Goal: Find specific page/section: Find specific page/section

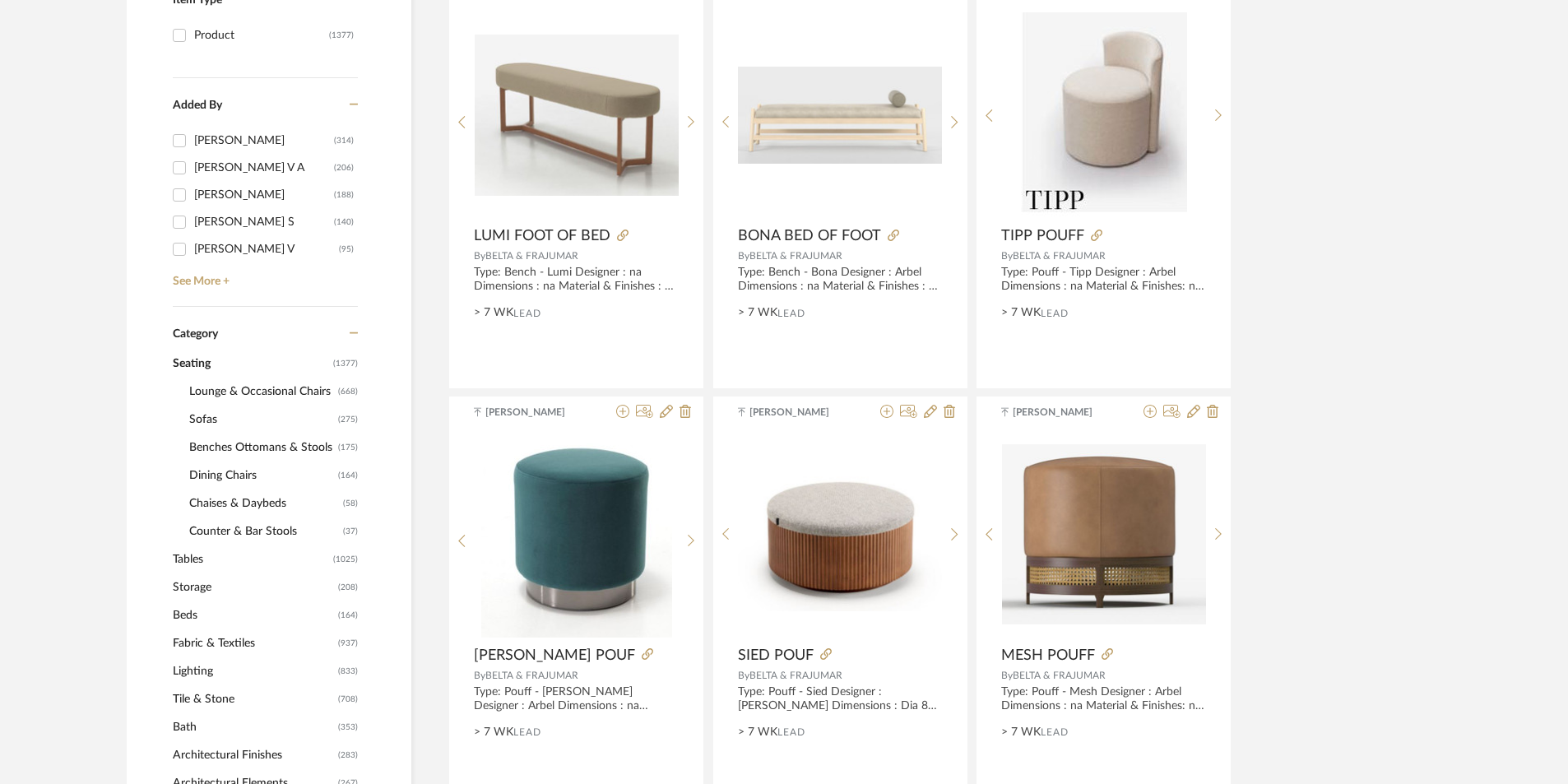
scroll to position [412, 0]
click at [212, 420] on span "Sofas" at bounding box center [262, 421] width 145 height 28
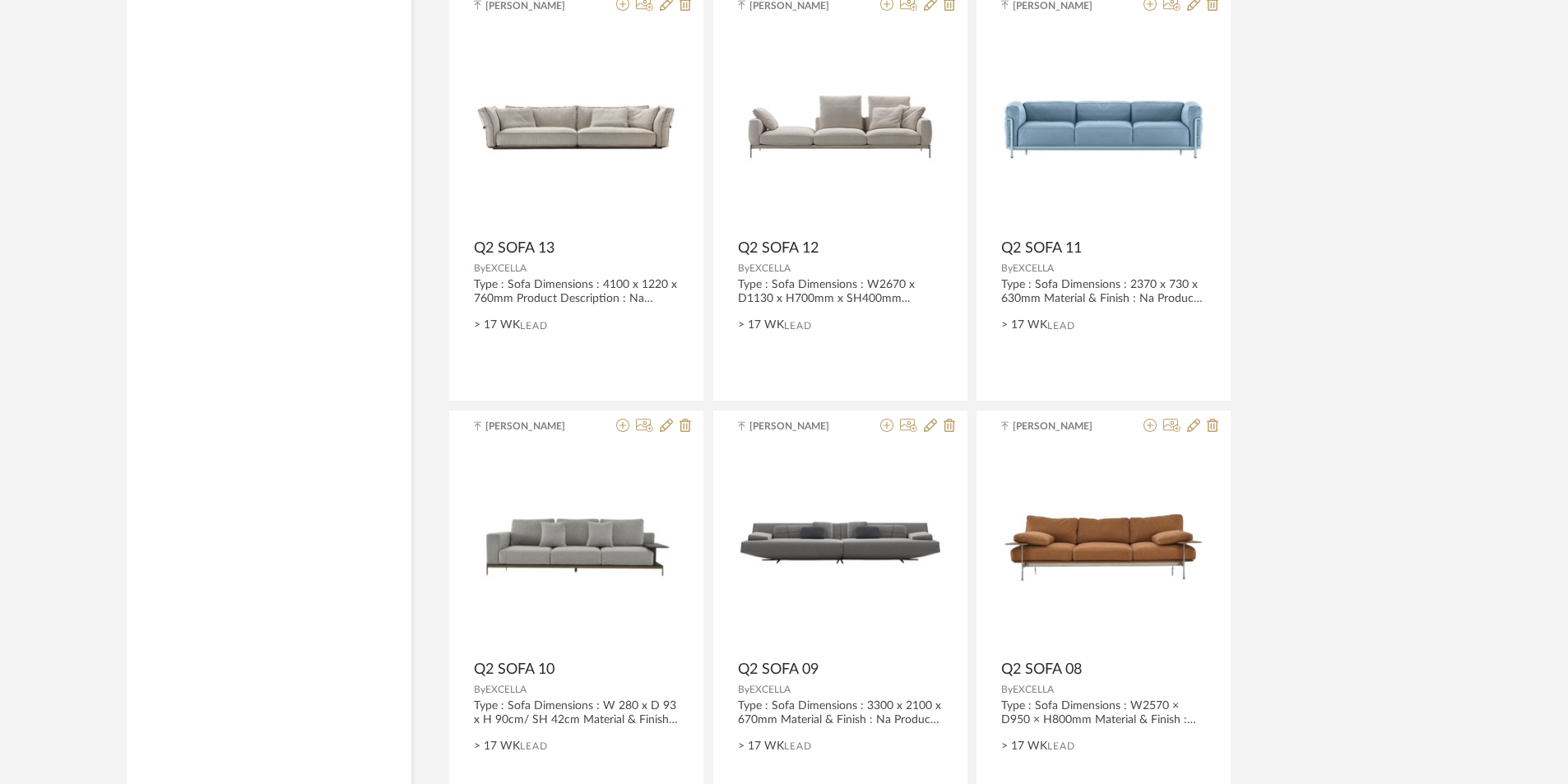
scroll to position [4821, 0]
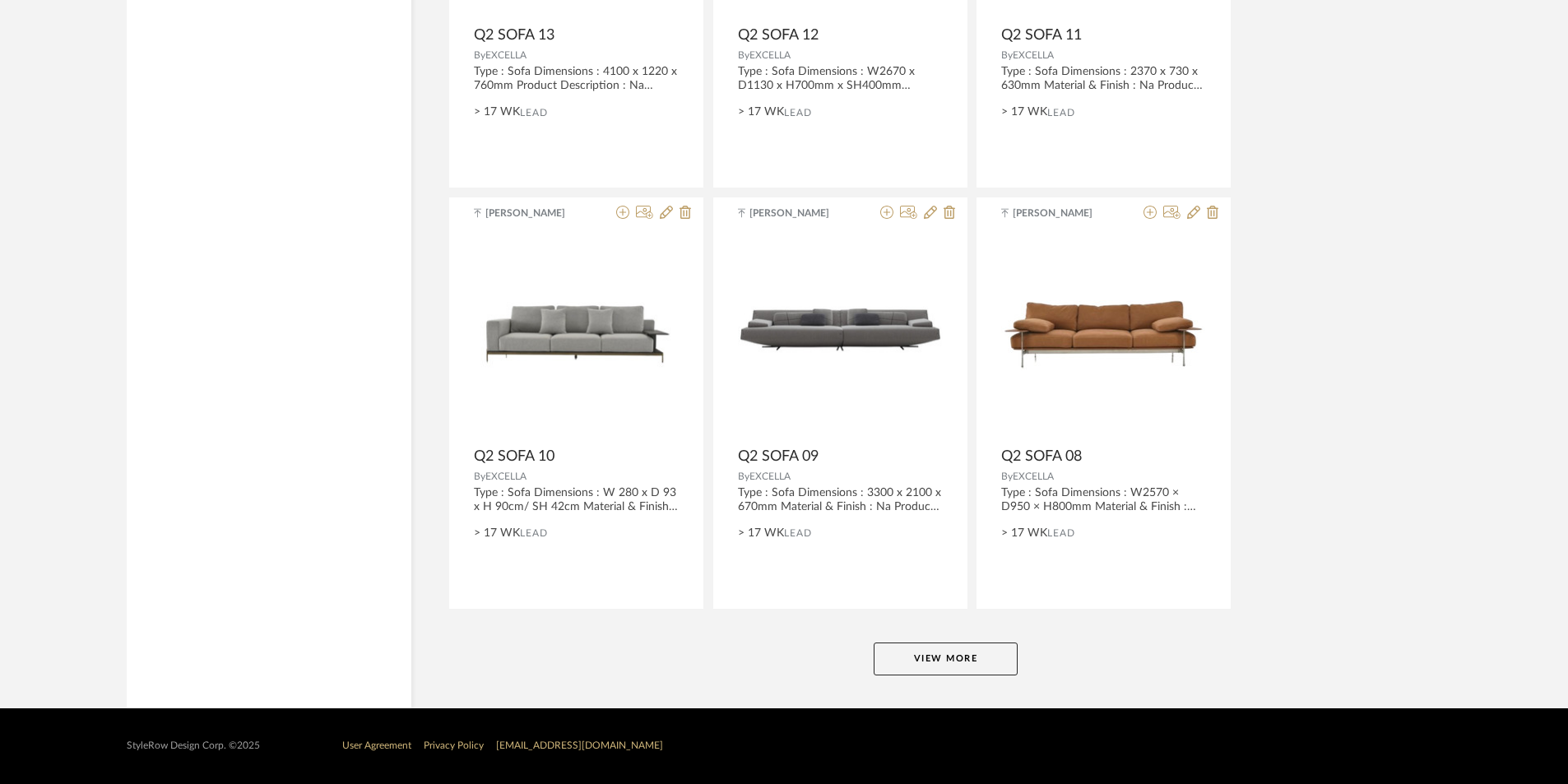
click at [933, 667] on button "View More" at bounding box center [946, 658] width 144 height 32
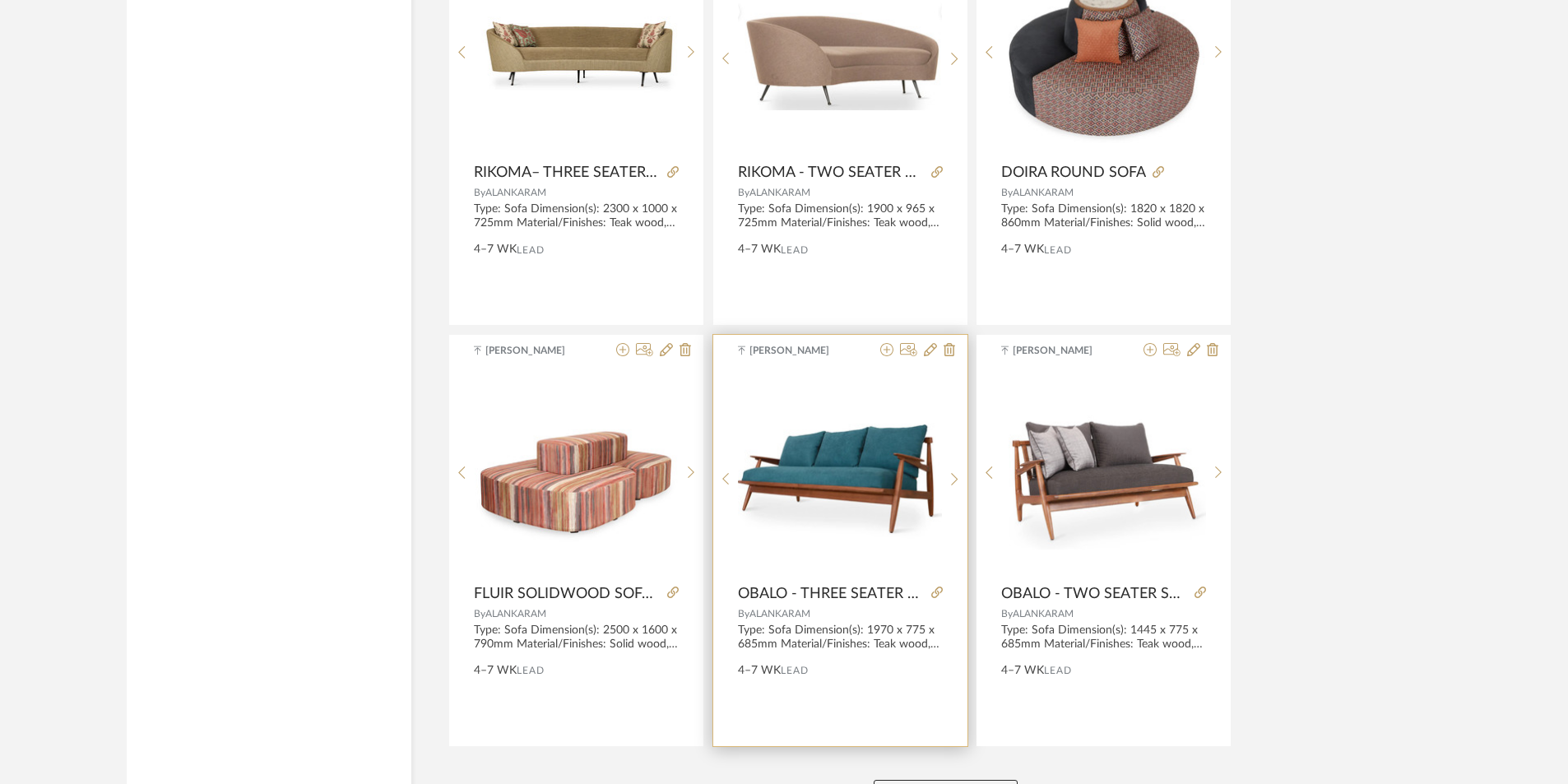
scroll to position [9872, 0]
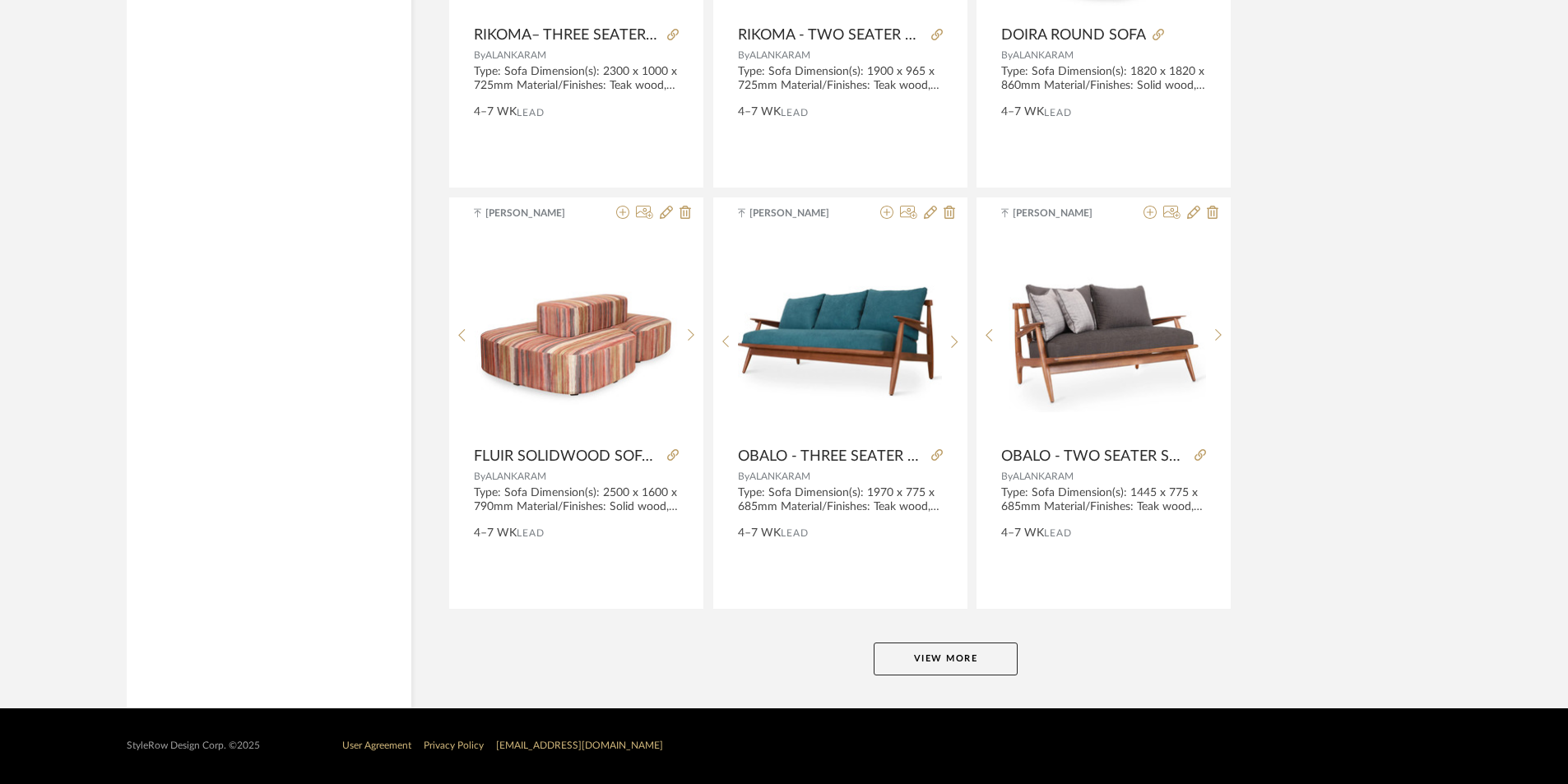
click at [929, 652] on button "View More" at bounding box center [946, 658] width 144 height 32
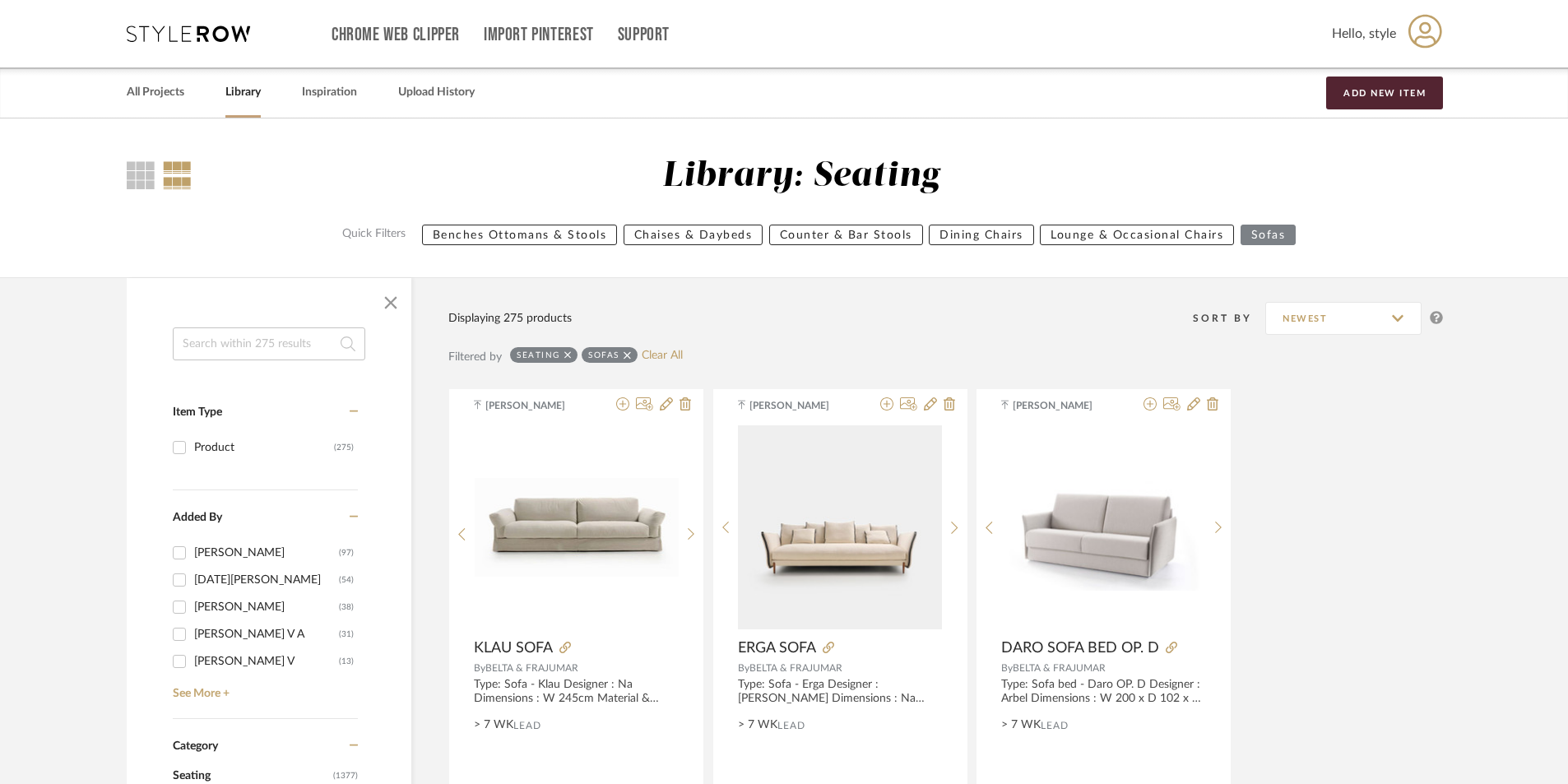
scroll to position [493, 0]
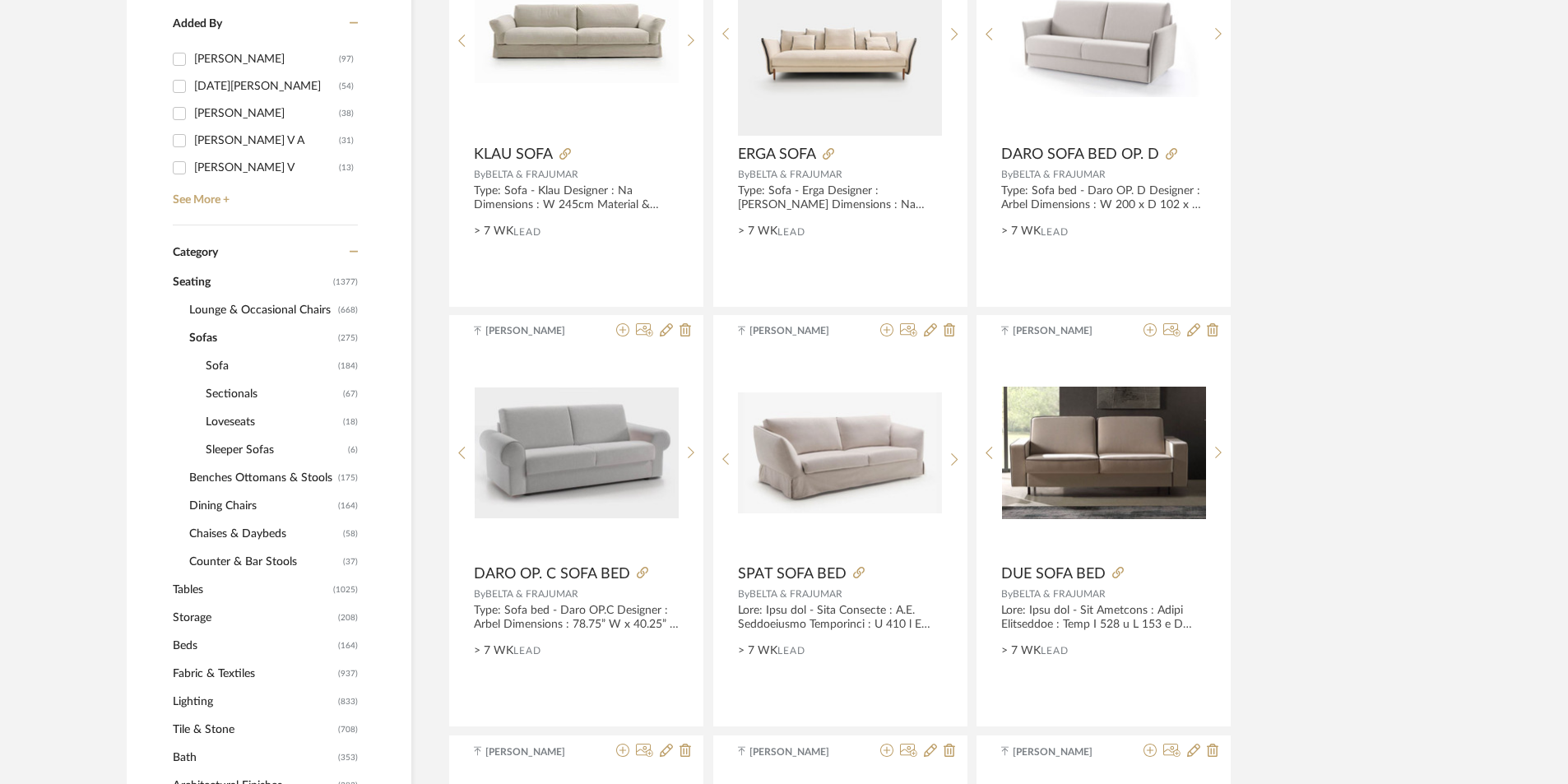
click at [225, 477] on span "Benches Ottomans & Stools" at bounding box center [262, 478] width 145 height 28
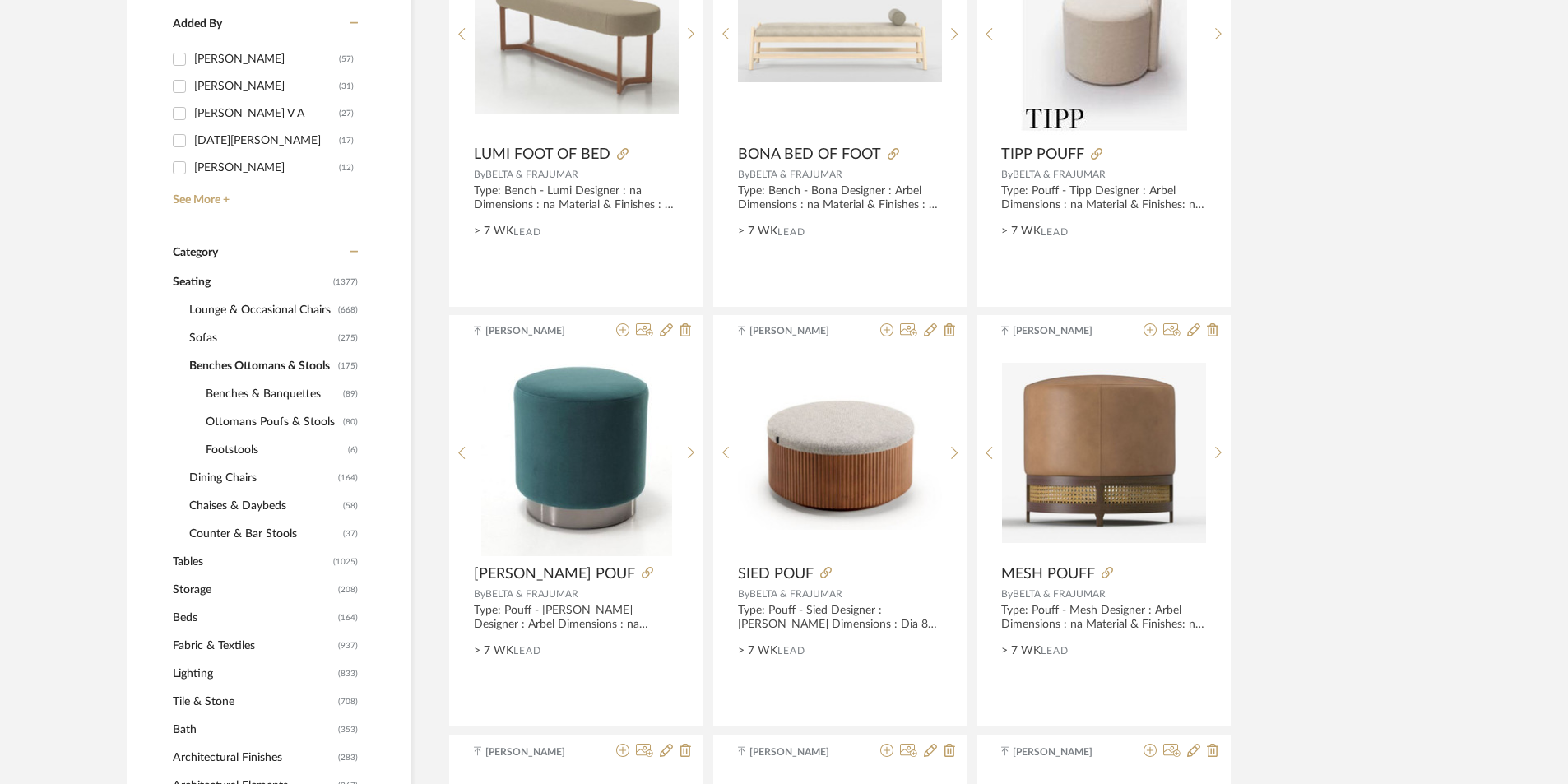
click at [208, 305] on span "Lounge & Occasional Chairs" at bounding box center [262, 310] width 145 height 28
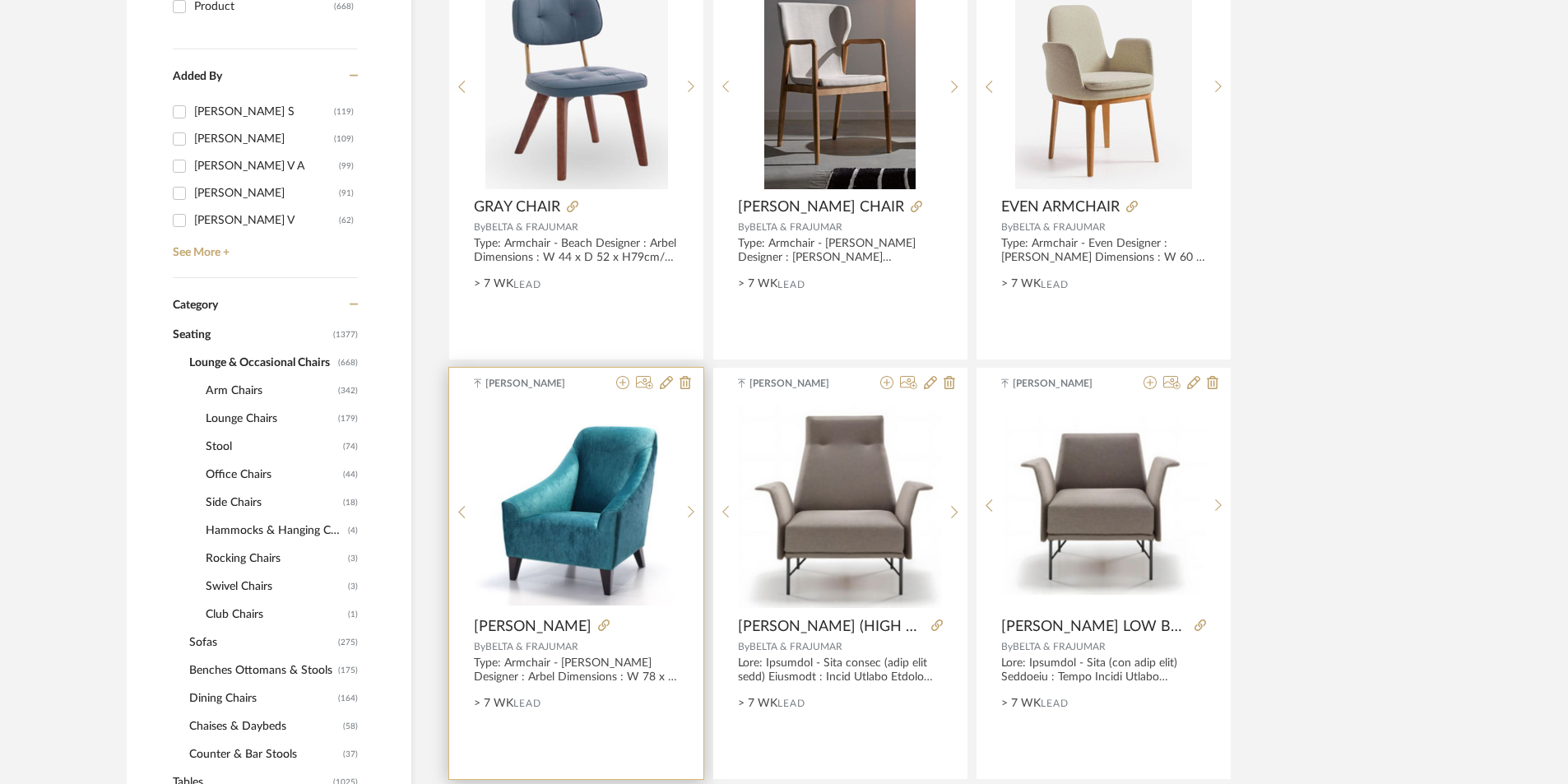
scroll to position [412, 0]
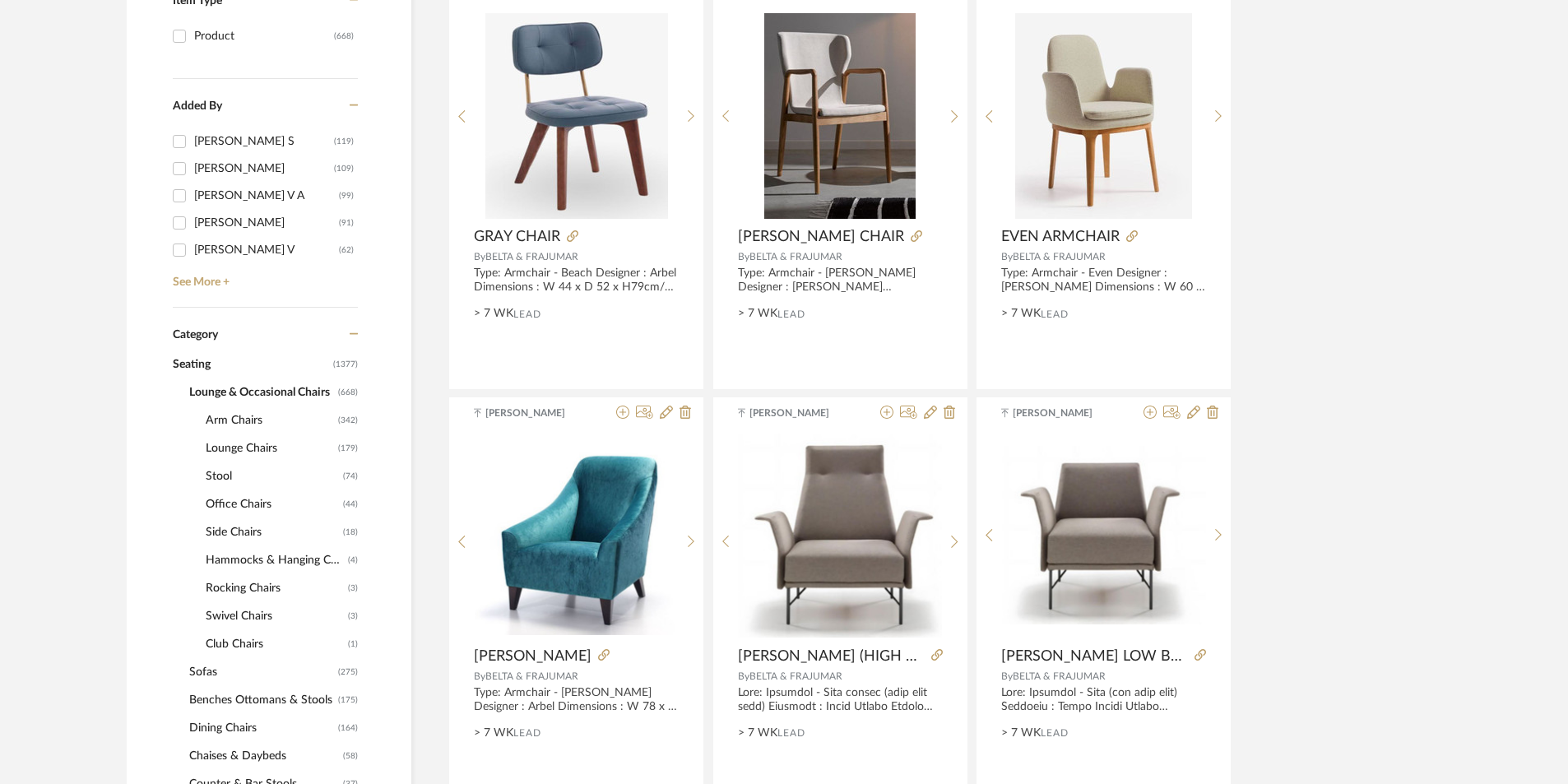
click at [229, 406] on span "Lounge & Occasional Chairs" at bounding box center [262, 392] width 145 height 28
click at [257, 427] on span "Arm Chairs" at bounding box center [270, 421] width 128 height 28
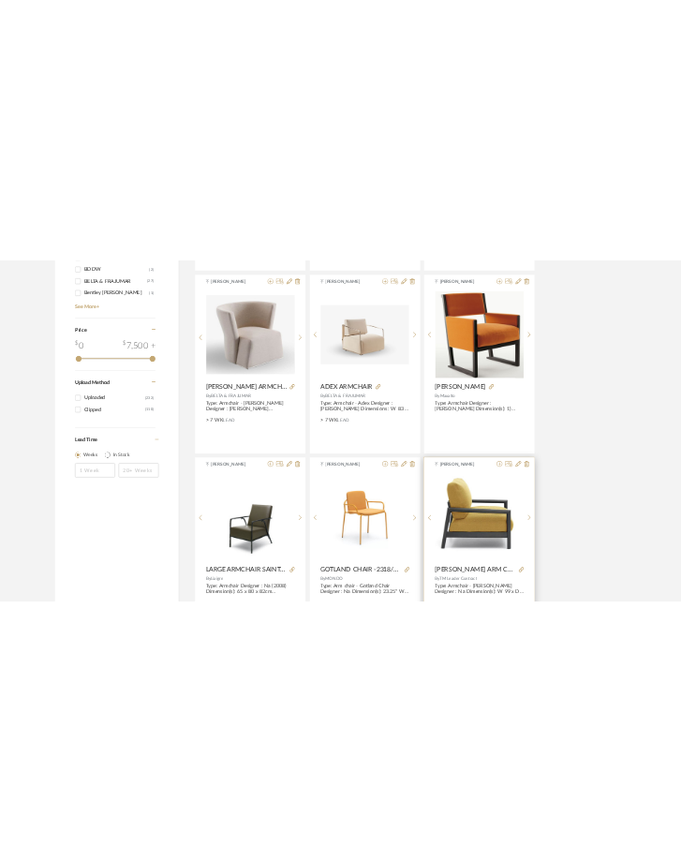
scroll to position [2906, 0]
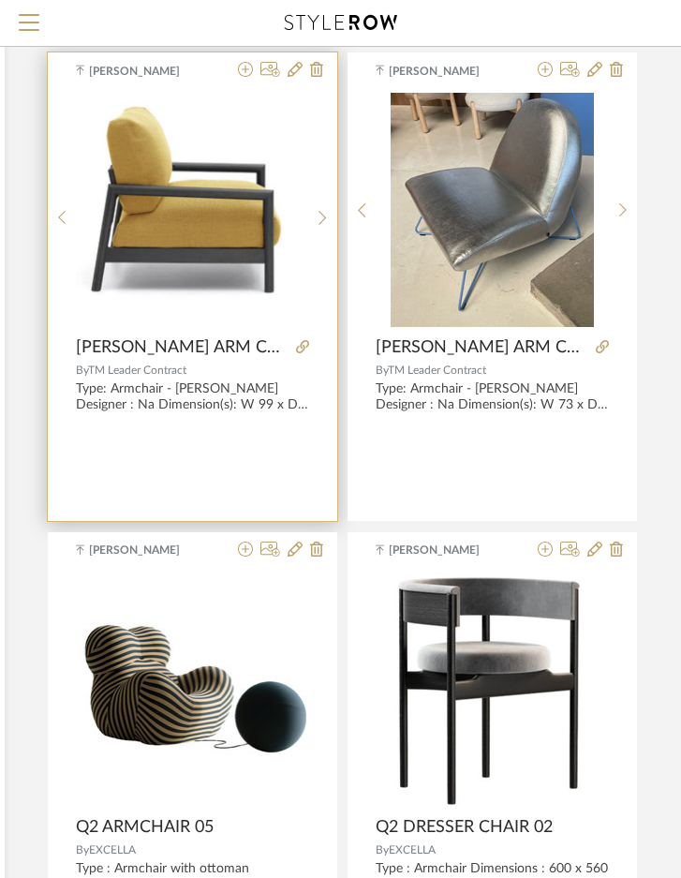
scroll to position [5061, 376]
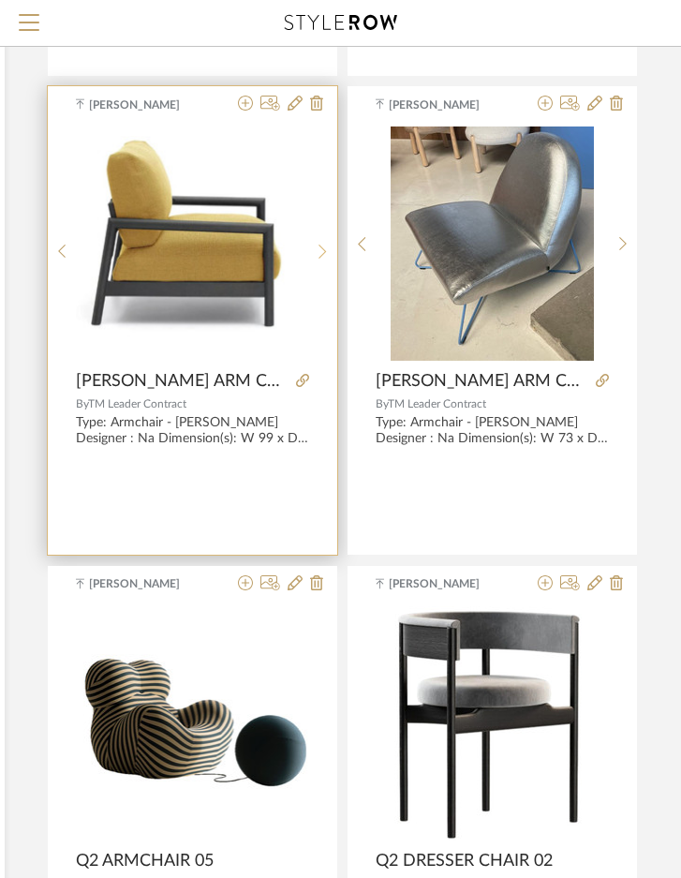
click at [327, 256] on sr-next-btn at bounding box center [322, 252] width 29 height 16
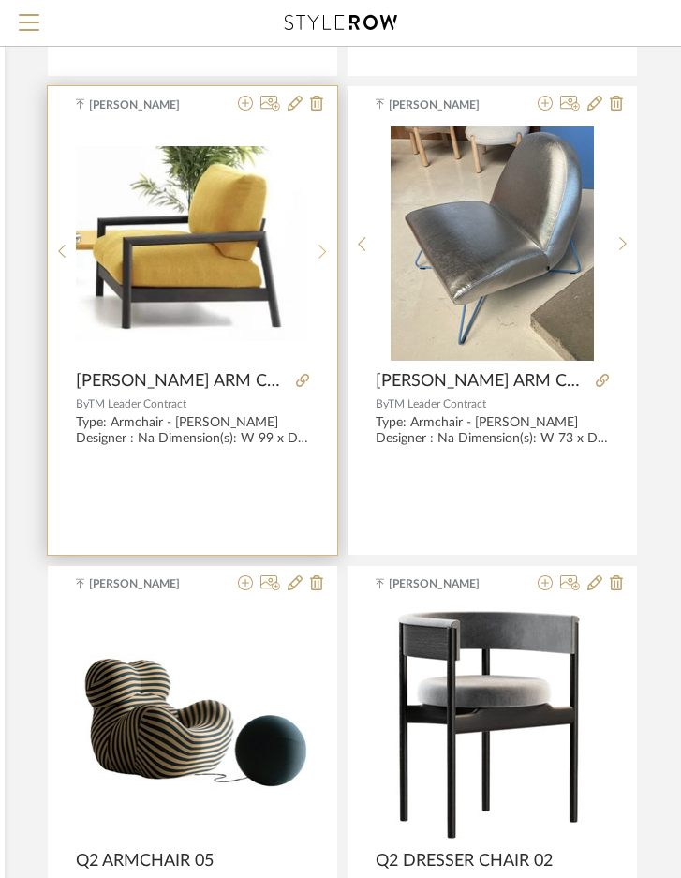
click at [327, 256] on sr-next-btn at bounding box center [322, 252] width 29 height 16
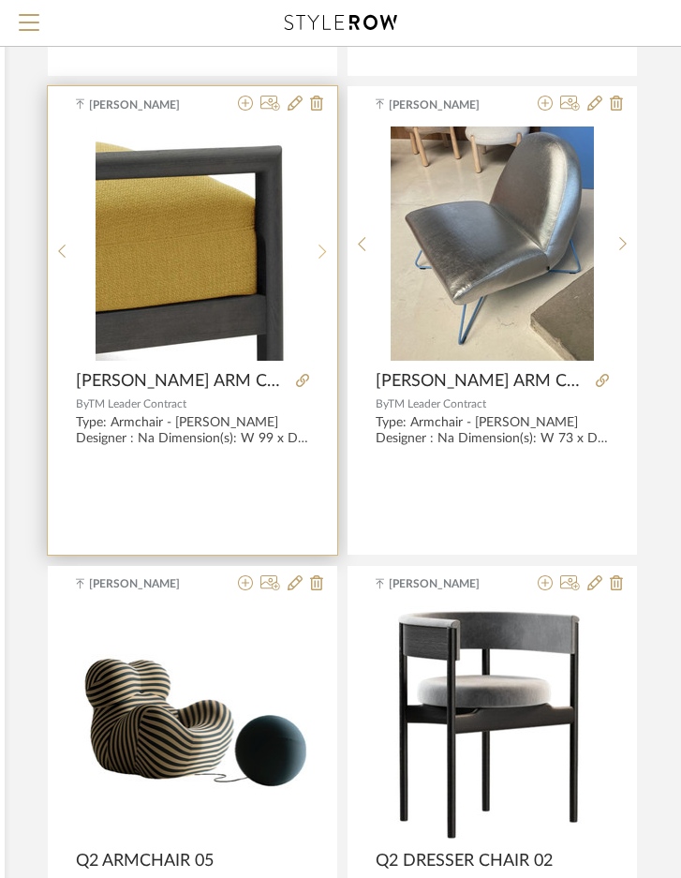
click at [327, 256] on sr-next-btn at bounding box center [322, 252] width 29 height 16
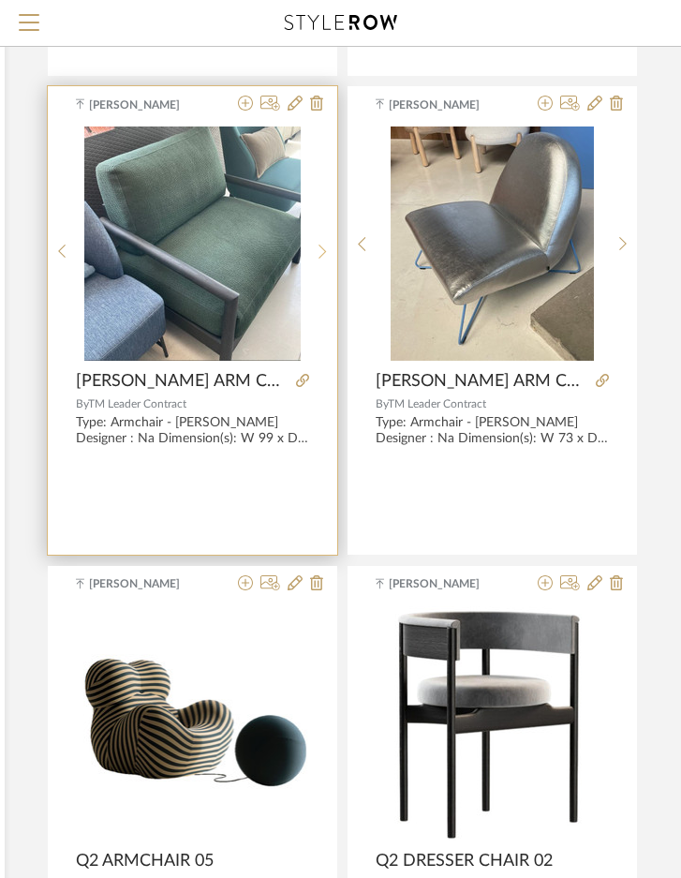
click at [327, 256] on sr-next-btn at bounding box center [322, 252] width 29 height 16
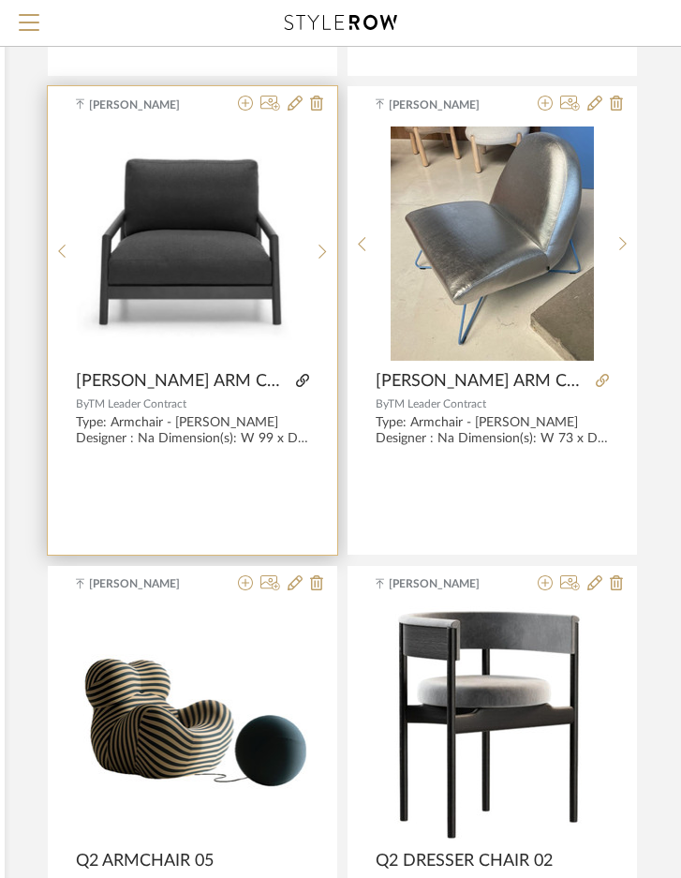
click at [296, 378] on icon at bounding box center [302, 380] width 13 height 13
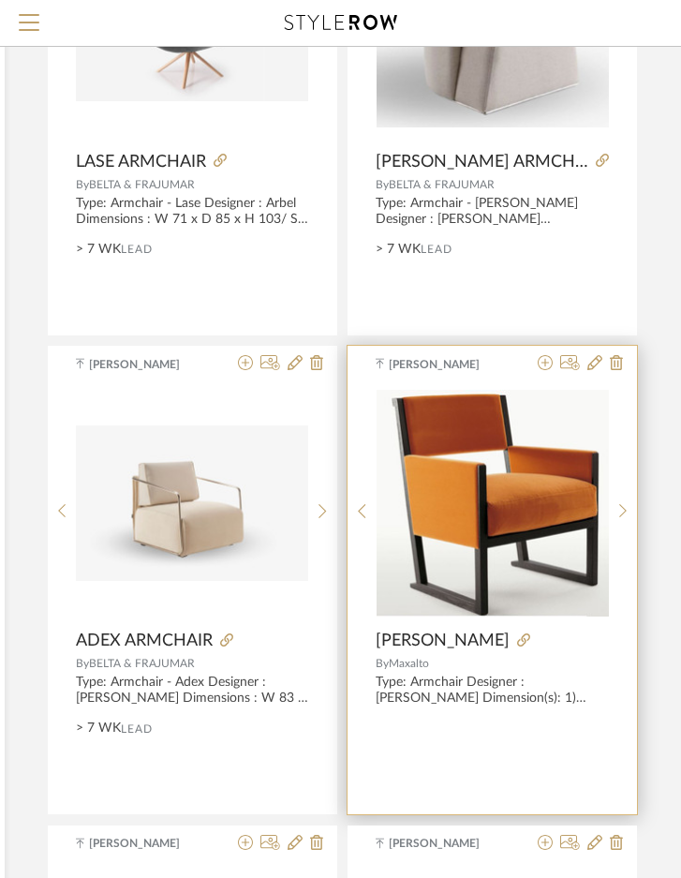
scroll to position [3937, 376]
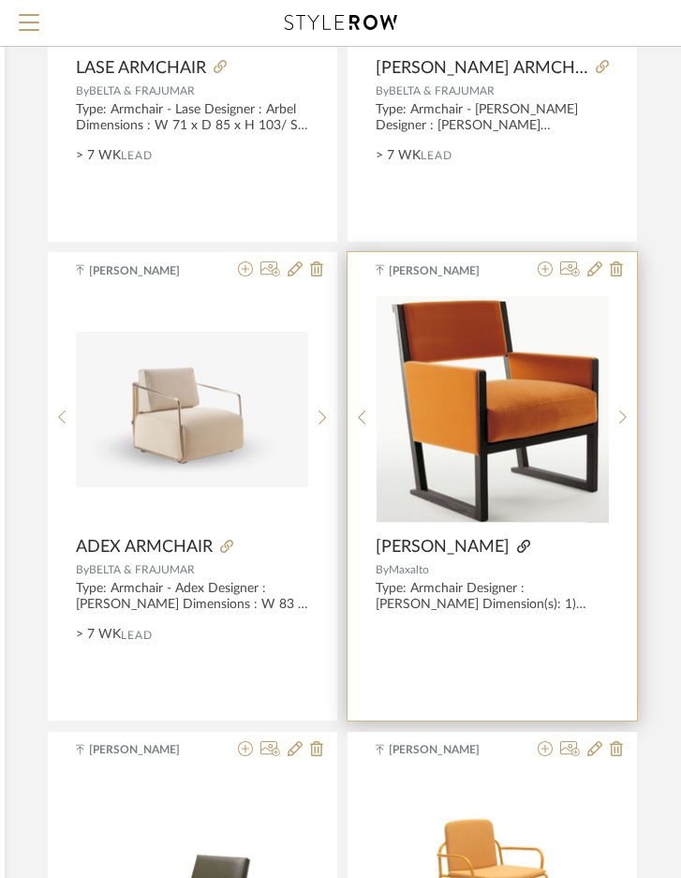
click at [531, 542] on icon at bounding box center [523, 546] width 13 height 13
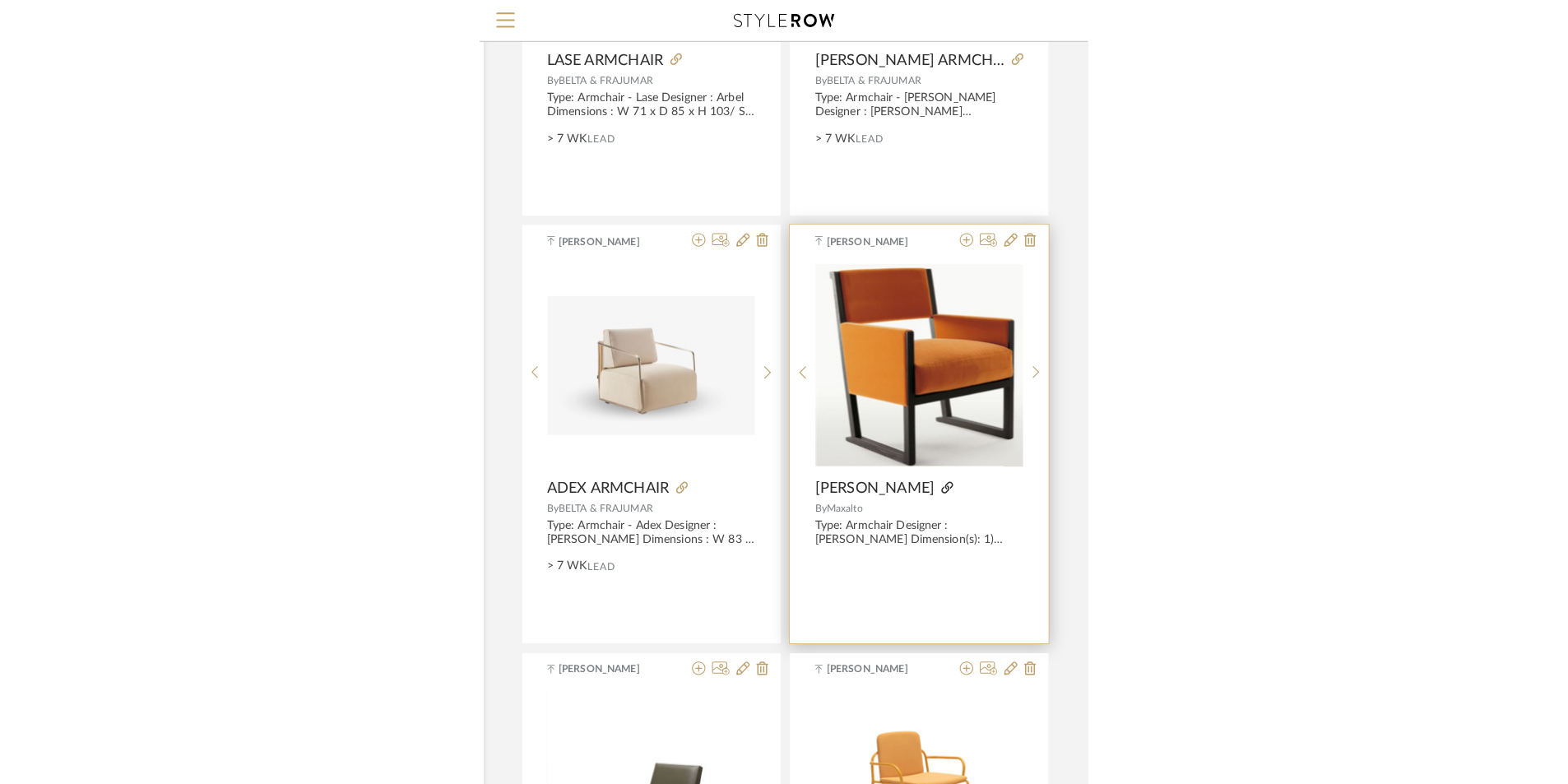
scroll to position [3456, 0]
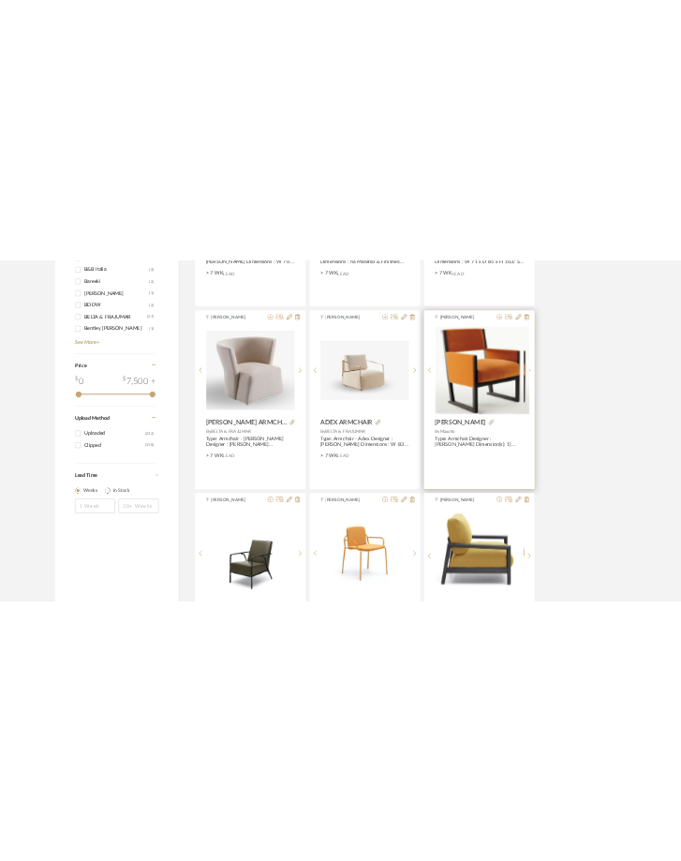
scroll to position [2624, 0]
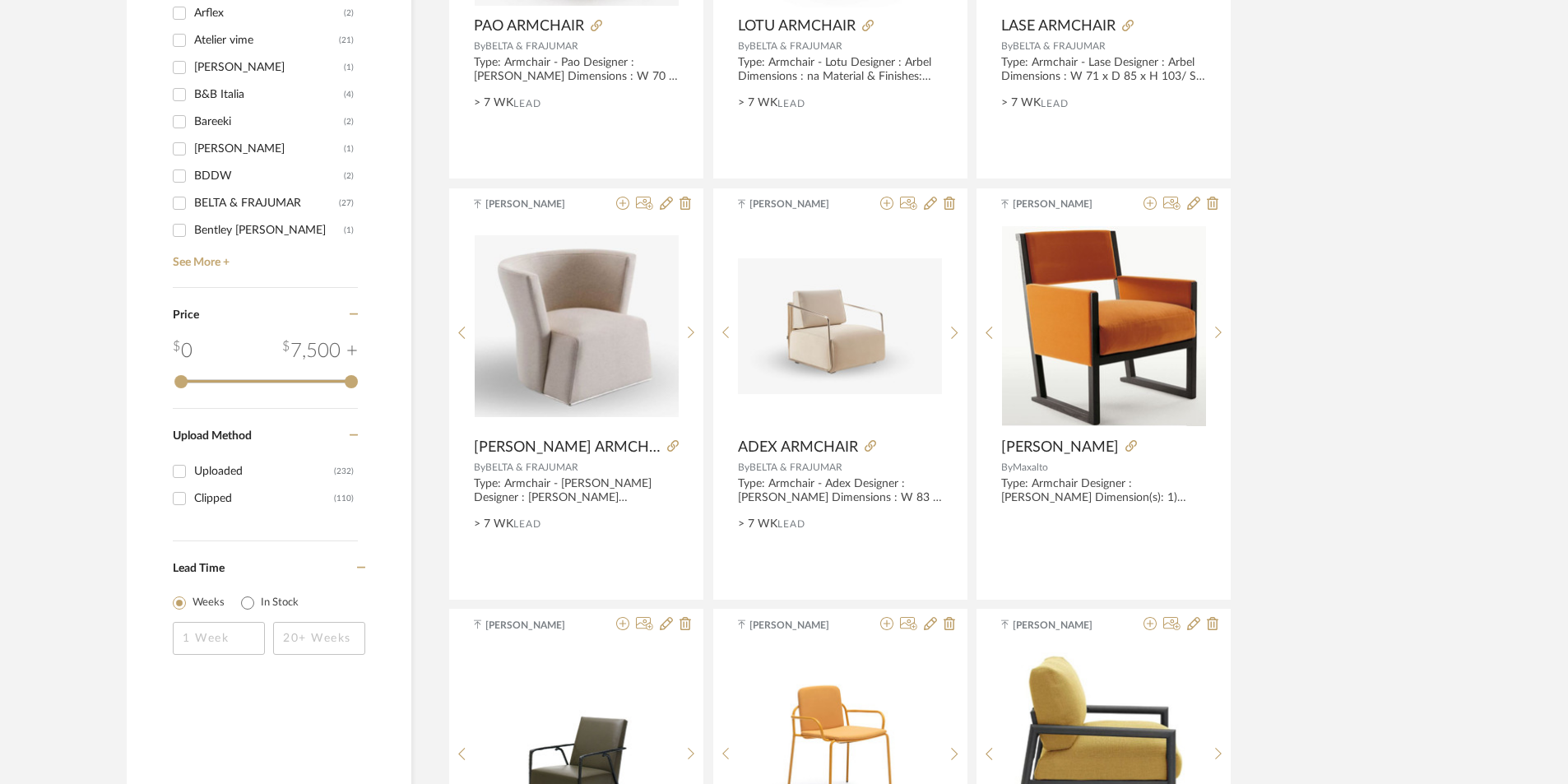
click at [1410, 166] on div "Tehseen Mukadam GRAY CHAIR By BELTA & FRAJUMAR Type: Armchair - Beach Designer …" at bounding box center [946, 184] width 995 height 4200
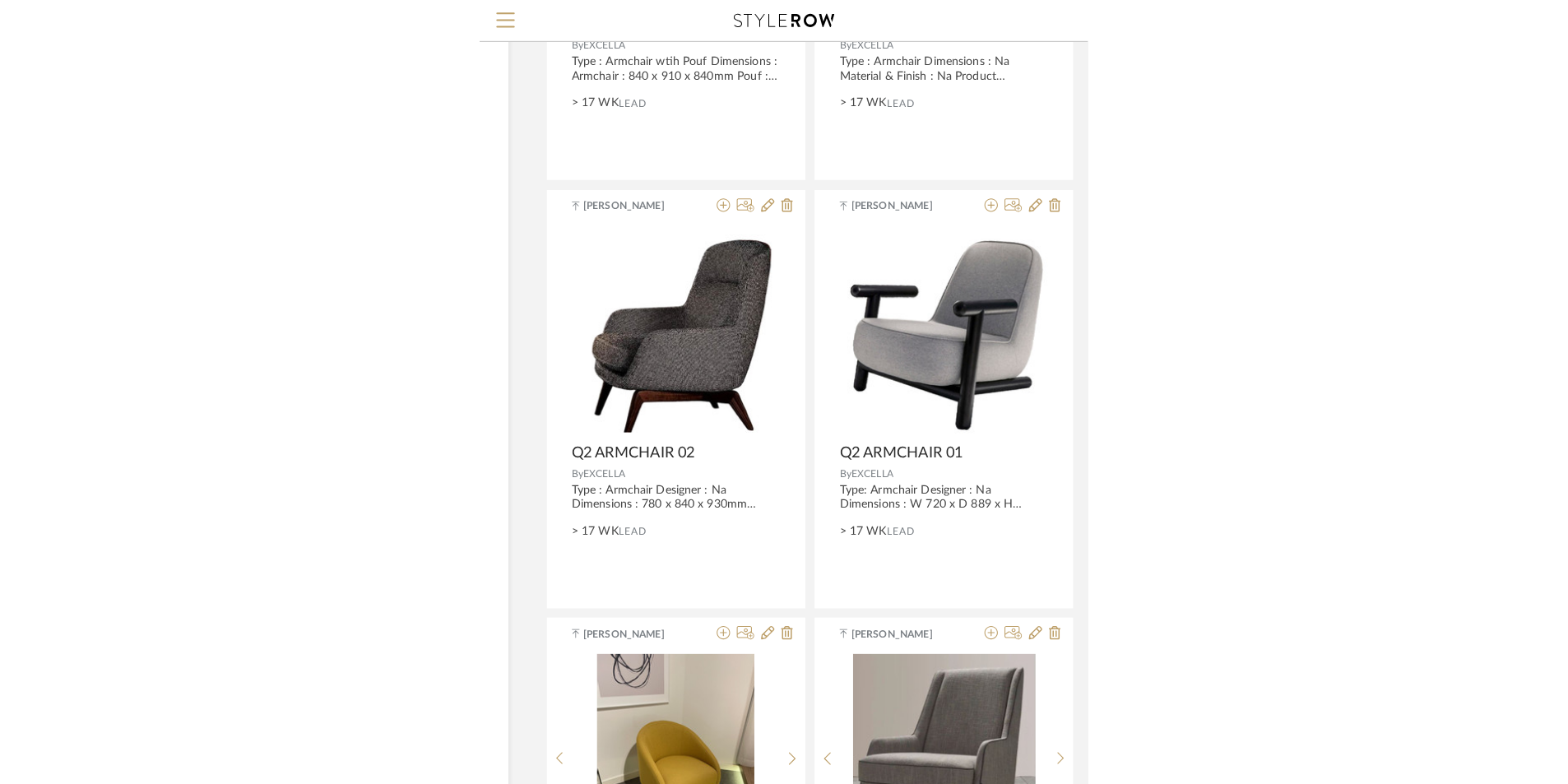
scroll to position [3902, 0]
